Goal: Information Seeking & Learning: Learn about a topic

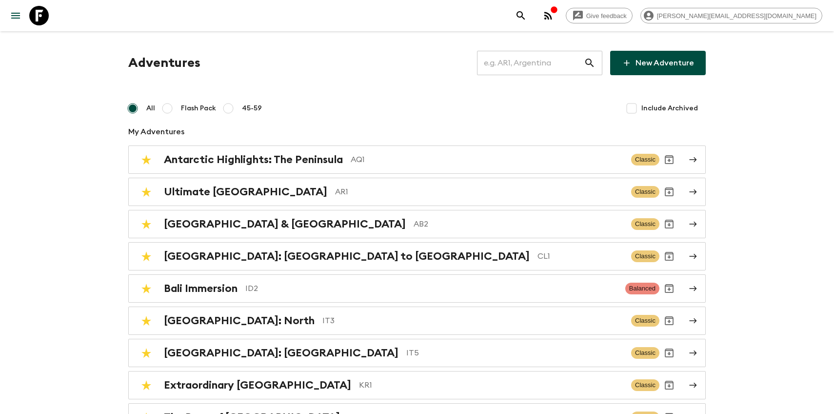
click at [528, 67] on input "text" at bounding box center [530, 62] width 107 height 27
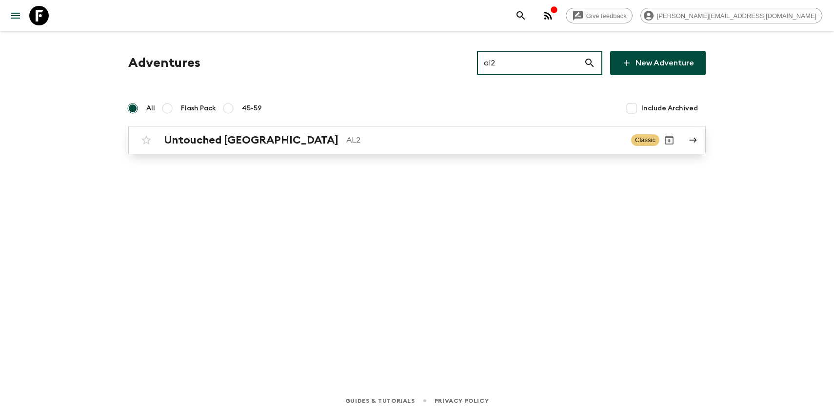
type input "al2"
click at [357, 140] on p "AL2" at bounding box center [484, 140] width 277 height 12
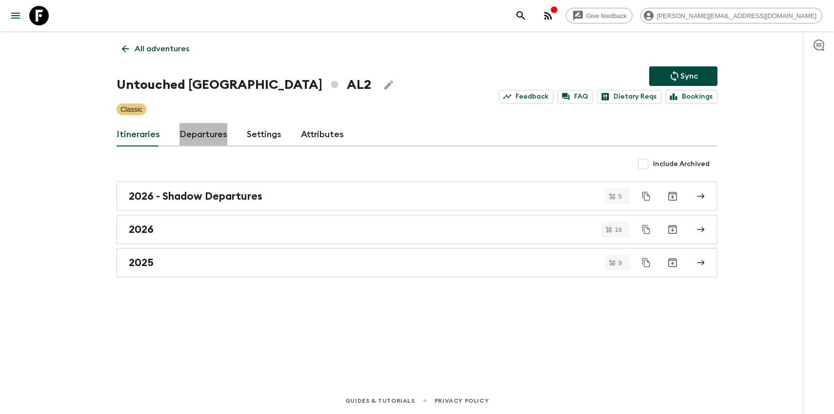
click at [215, 127] on link "Departures" at bounding box center [204, 134] width 48 height 23
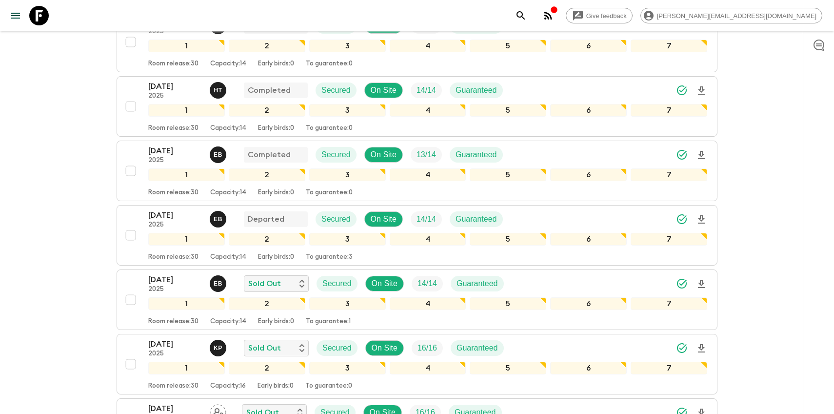
scroll to position [485, 0]
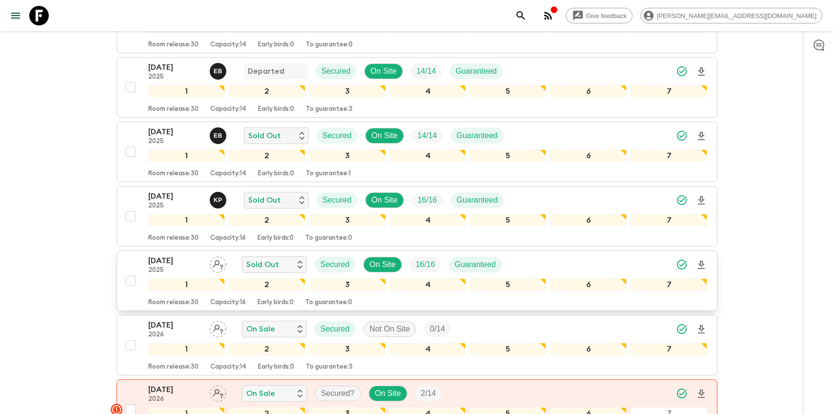
click at [148, 267] on p "2025" at bounding box center [175, 270] width 54 height 8
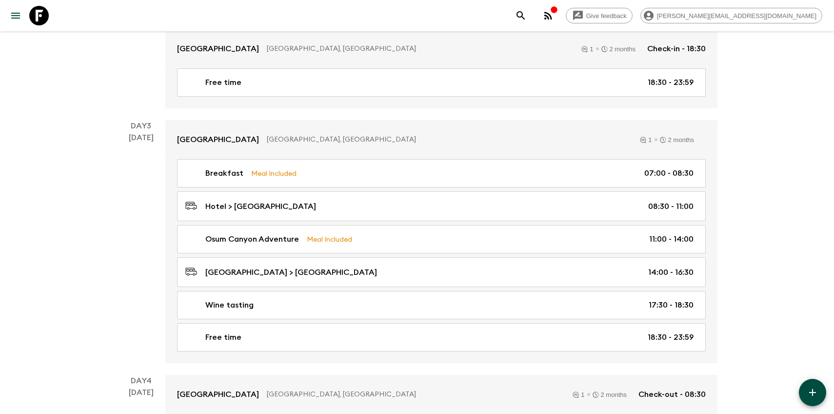
scroll to position [738, 0]
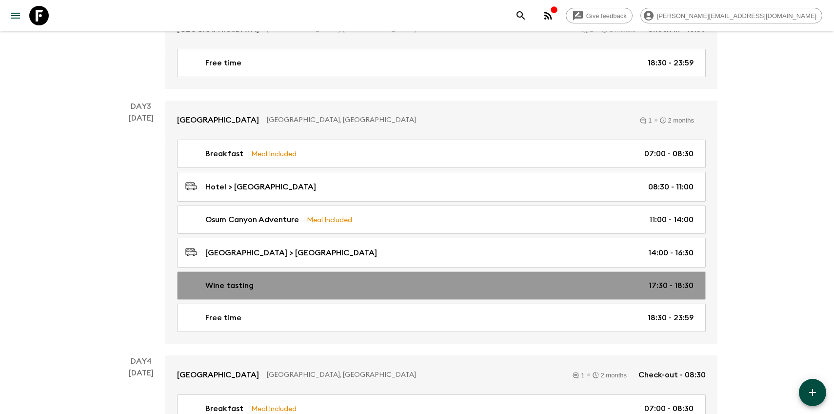
click at [258, 291] on link "Wine tasting 17:30 - 18:30" at bounding box center [441, 285] width 529 height 28
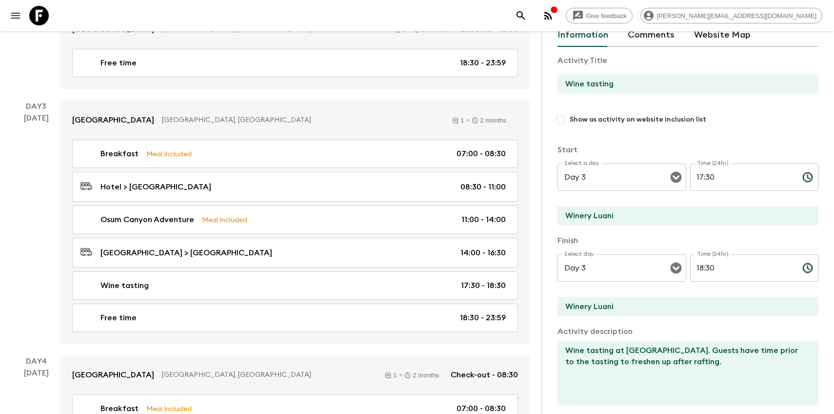
scroll to position [47, 0]
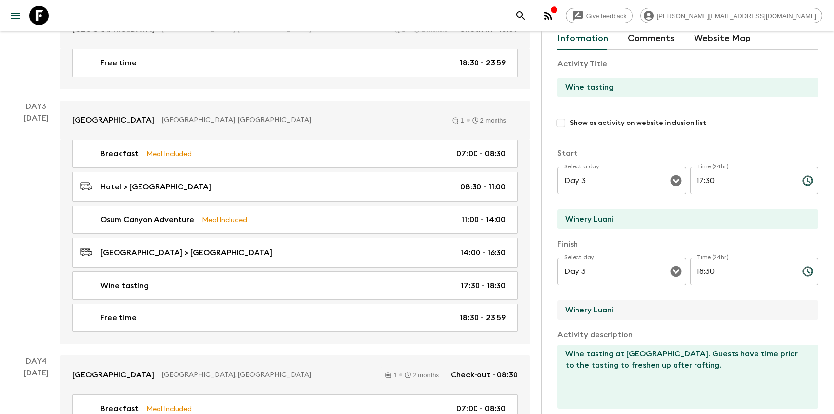
click at [589, 311] on input "Winery Luani" at bounding box center [684, 310] width 253 height 20
